Goal: Transaction & Acquisition: Book appointment/travel/reservation

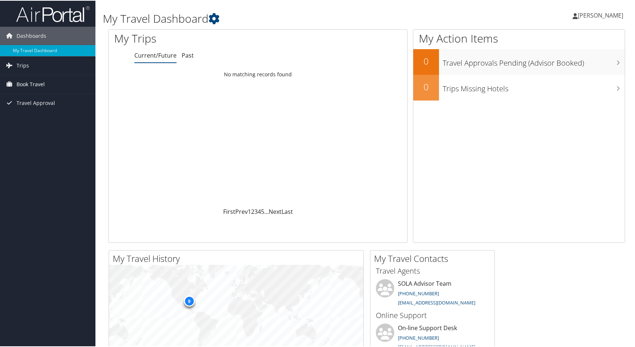
click at [37, 85] on span "Book Travel" at bounding box center [31, 84] width 28 height 18
click at [53, 106] on link "Book/Manage Online Trips" at bounding box center [47, 109] width 95 height 11
click at [42, 85] on span "Book Travel" at bounding box center [31, 84] width 28 height 18
click at [33, 112] on link "Book/Manage Online Trips" at bounding box center [47, 109] width 95 height 11
